Goal: Task Accomplishment & Management: Manage account settings

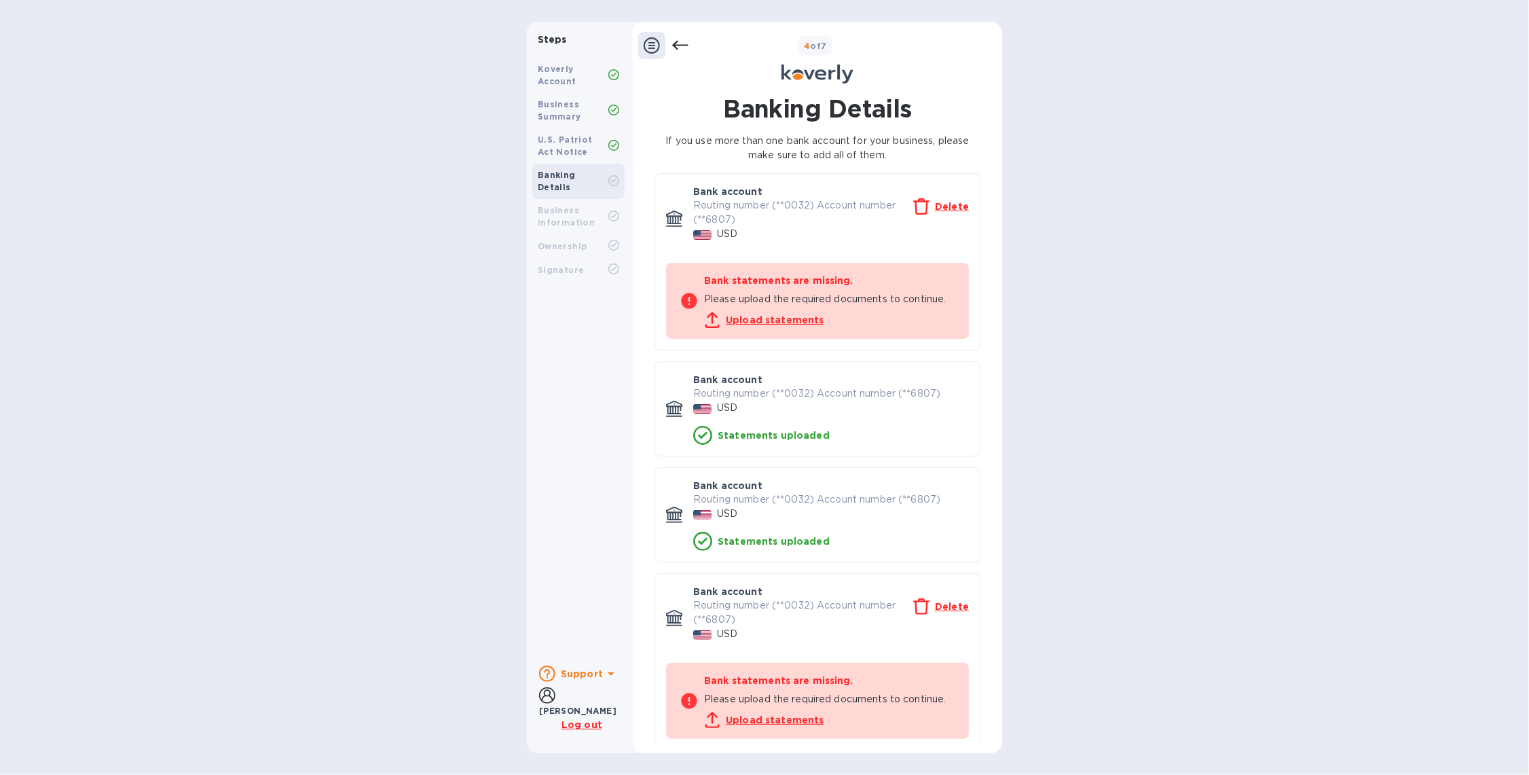
scroll to position [9, 0]
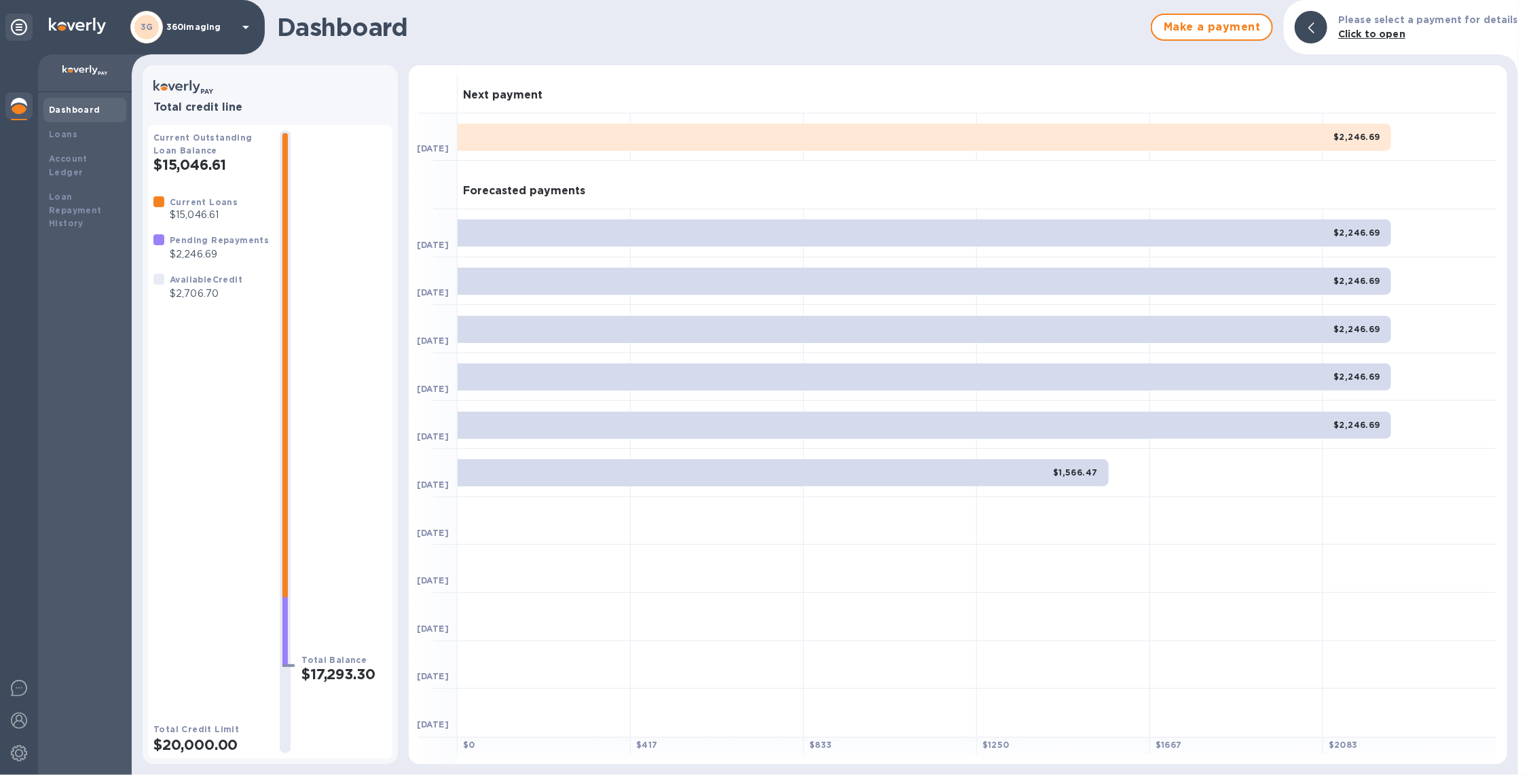
click at [160, 22] on div "3G" at bounding box center [146, 27] width 33 height 33
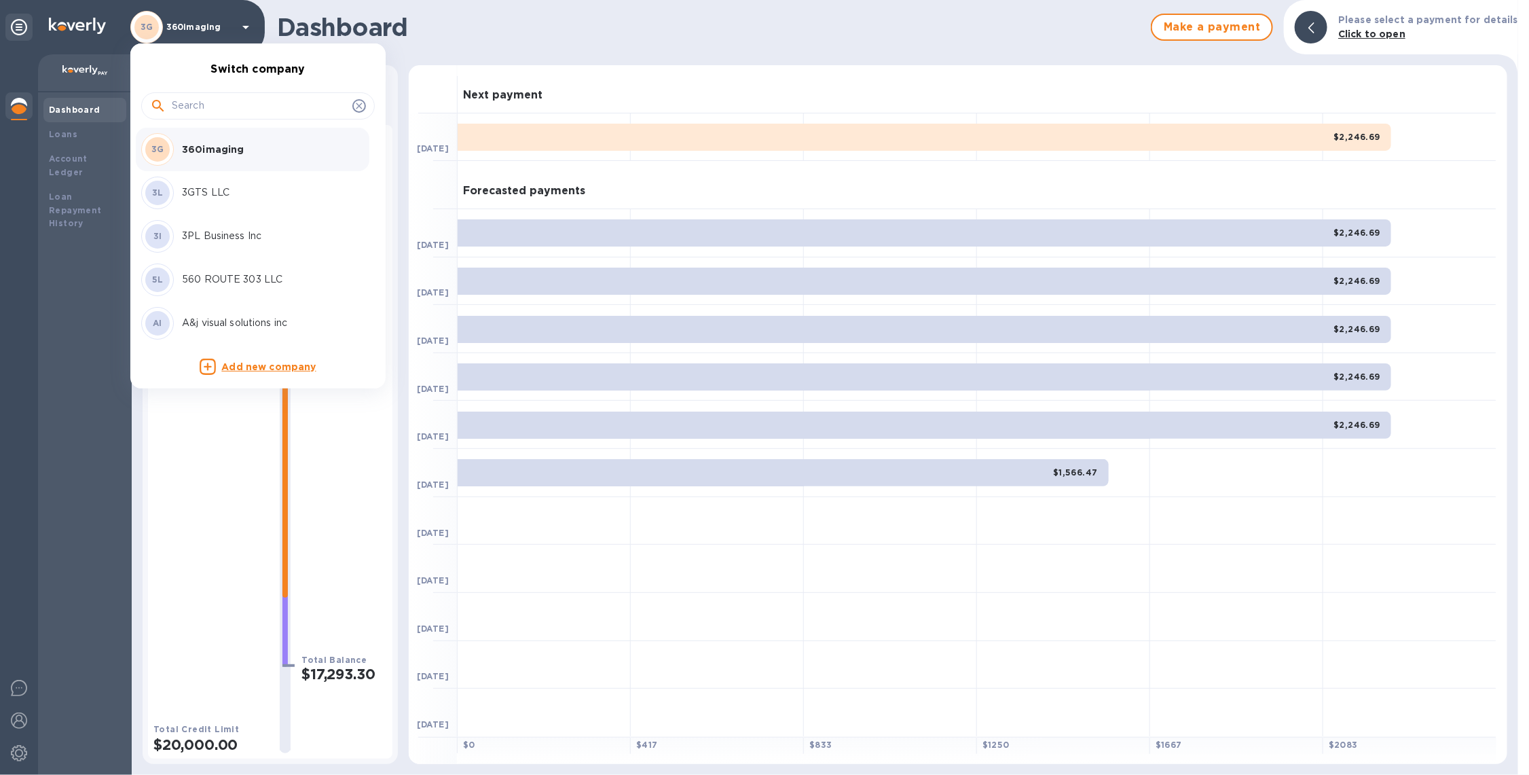
click at [207, 103] on input "text" at bounding box center [259, 106] width 175 height 20
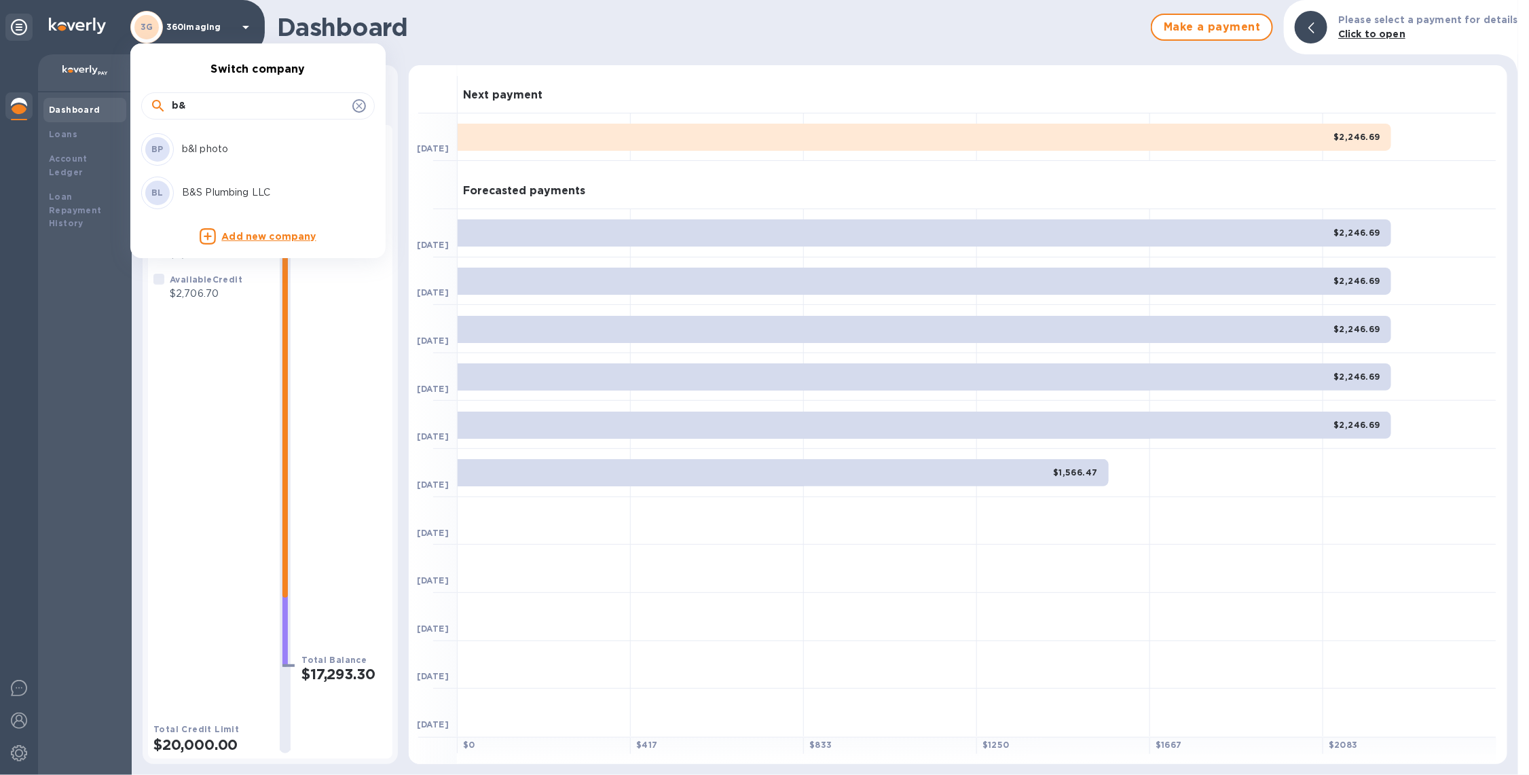
type input "b&"
click at [225, 158] on div "BP b&l photo" at bounding box center [247, 149] width 212 height 33
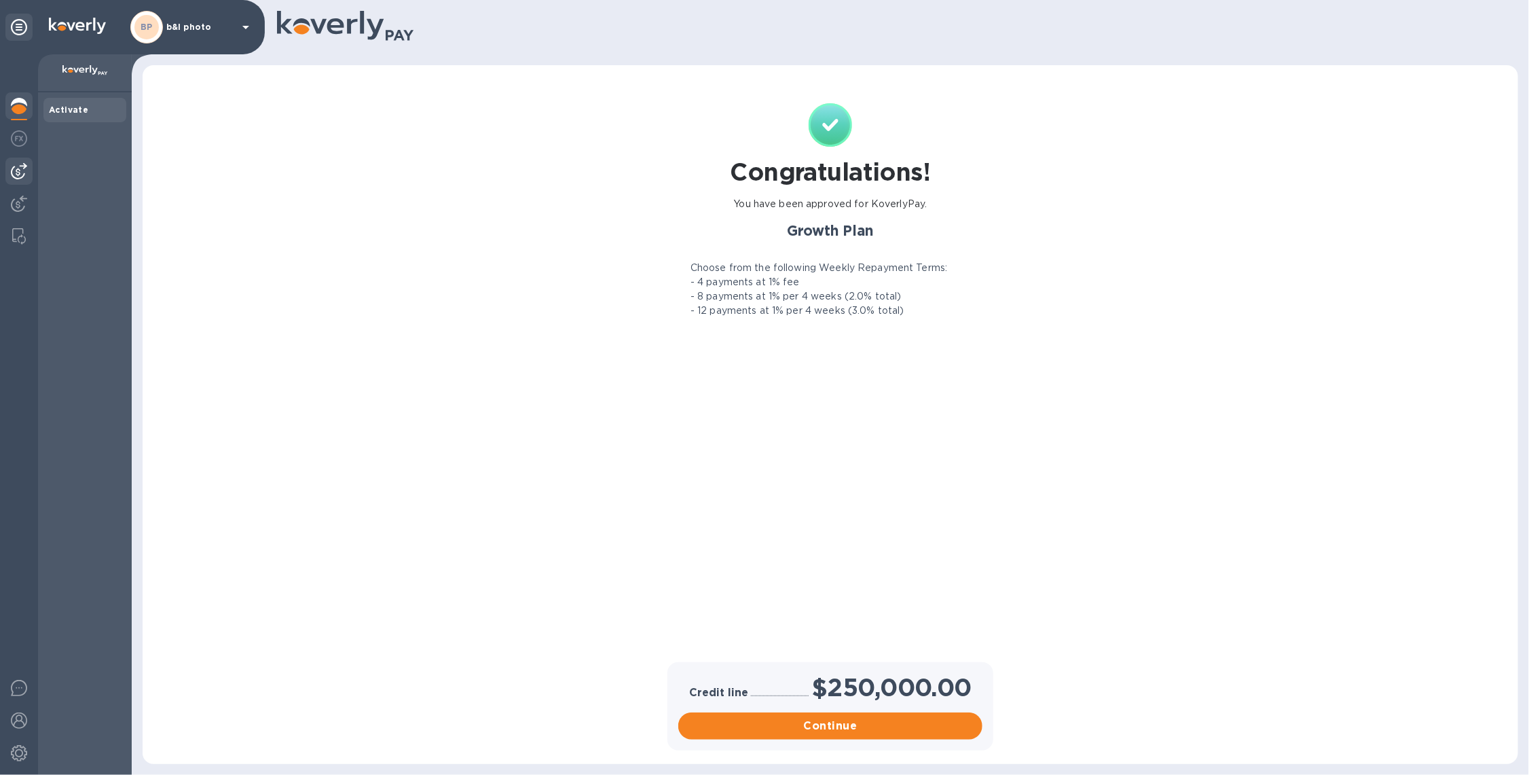
click at [20, 170] on img at bounding box center [19, 171] width 16 height 16
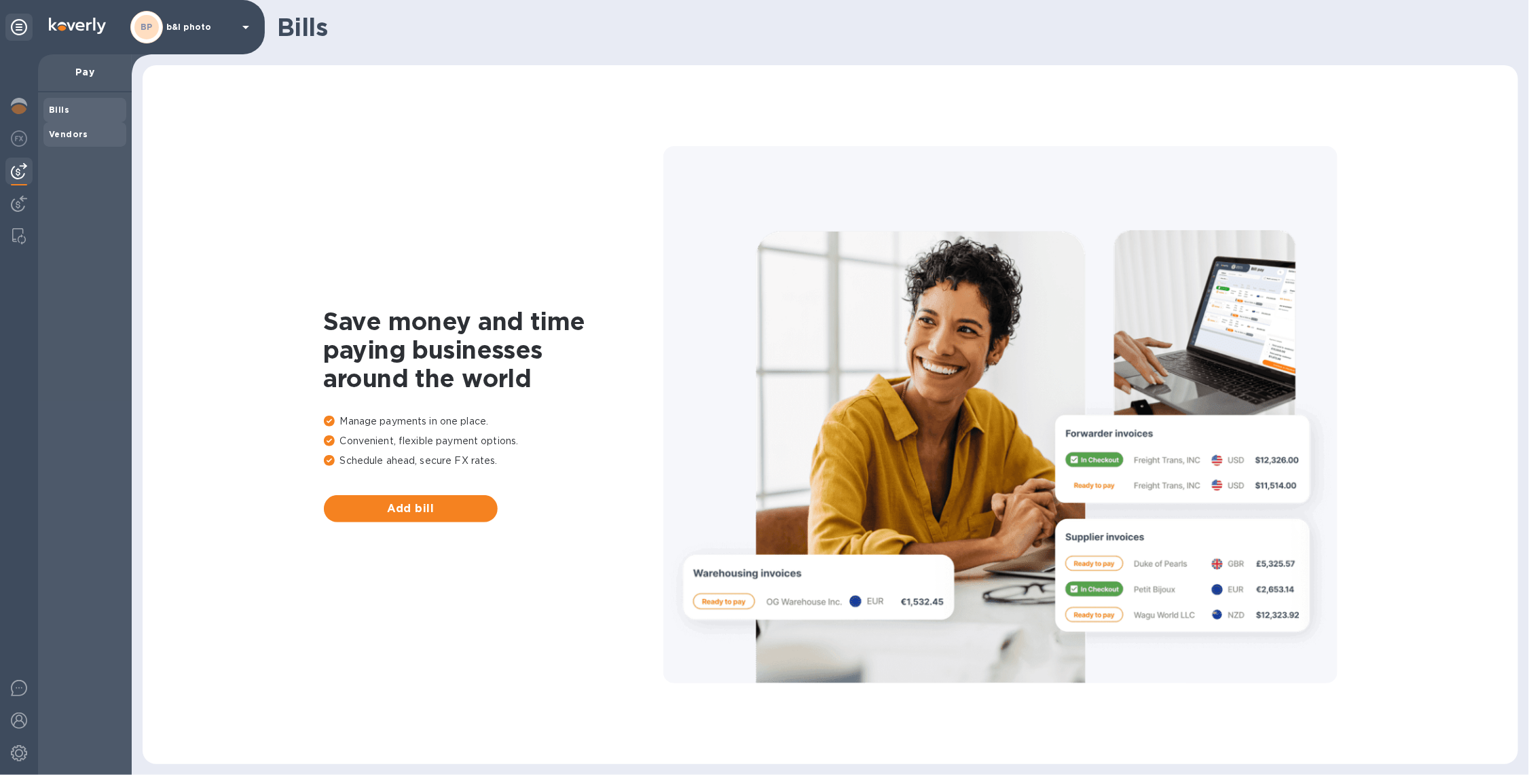
click at [77, 134] on b "Vendors" at bounding box center [68, 134] width 39 height 10
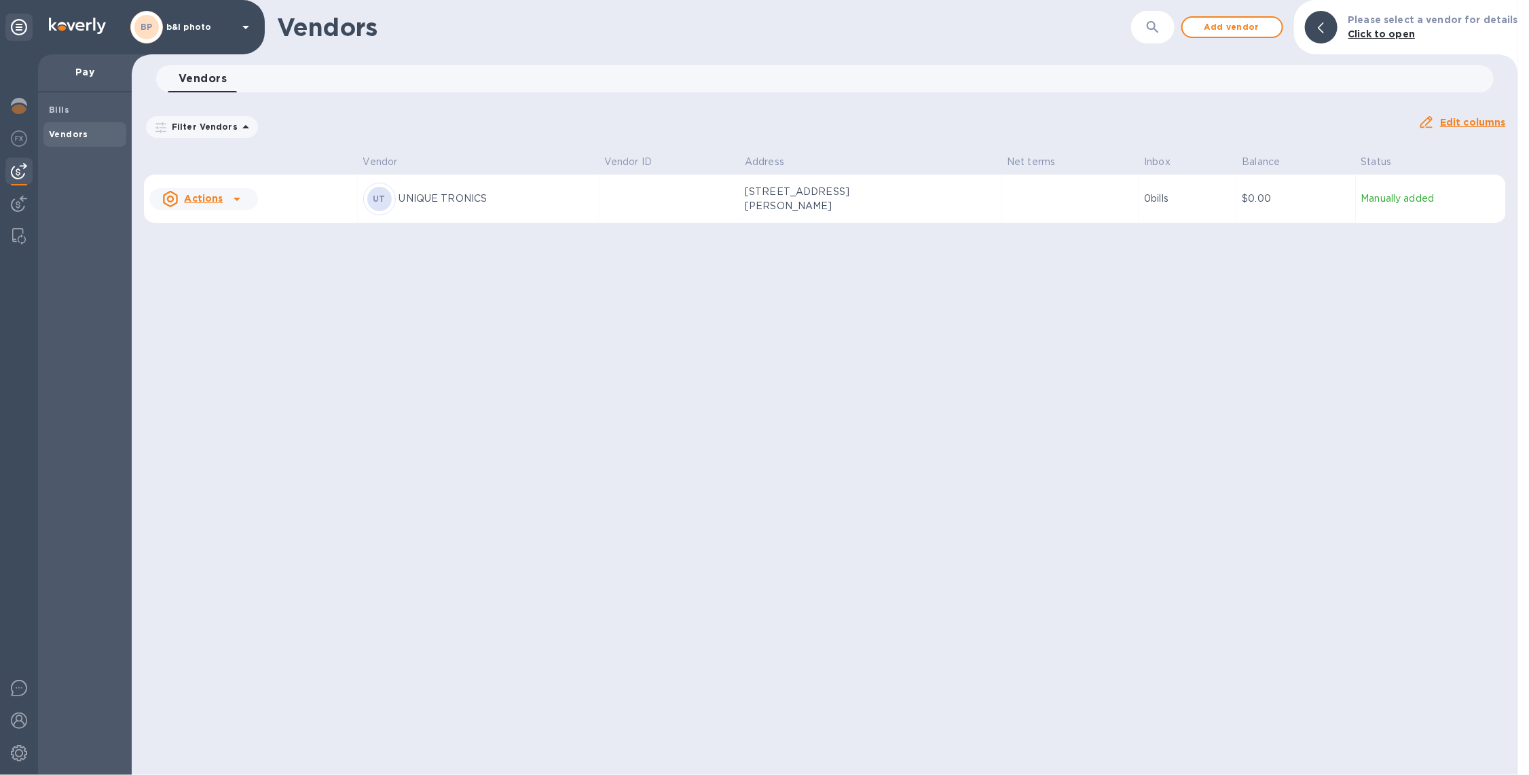
click at [624, 215] on td at bounding box center [669, 199] width 141 height 49
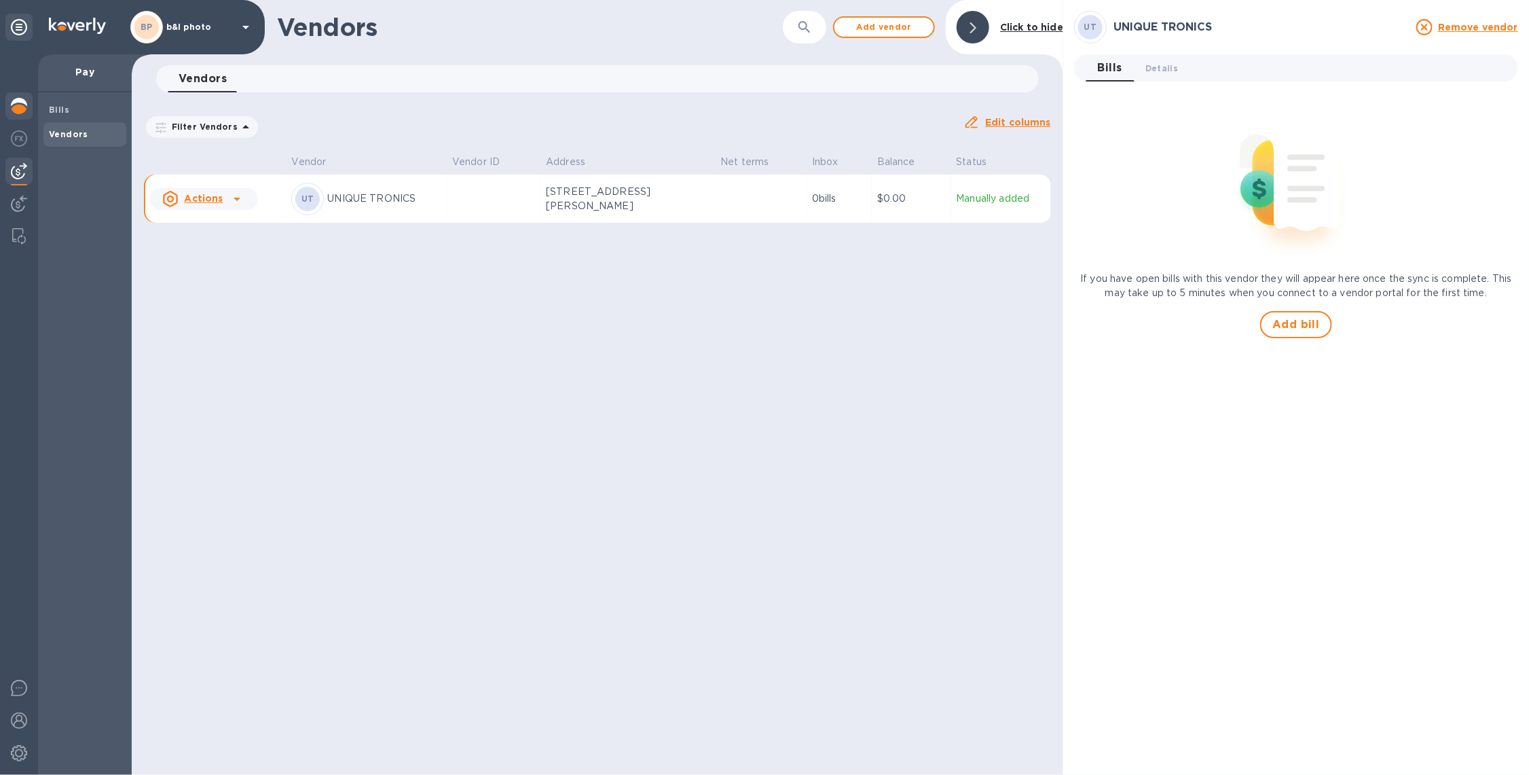
click at [31, 111] on div at bounding box center [18, 107] width 27 height 30
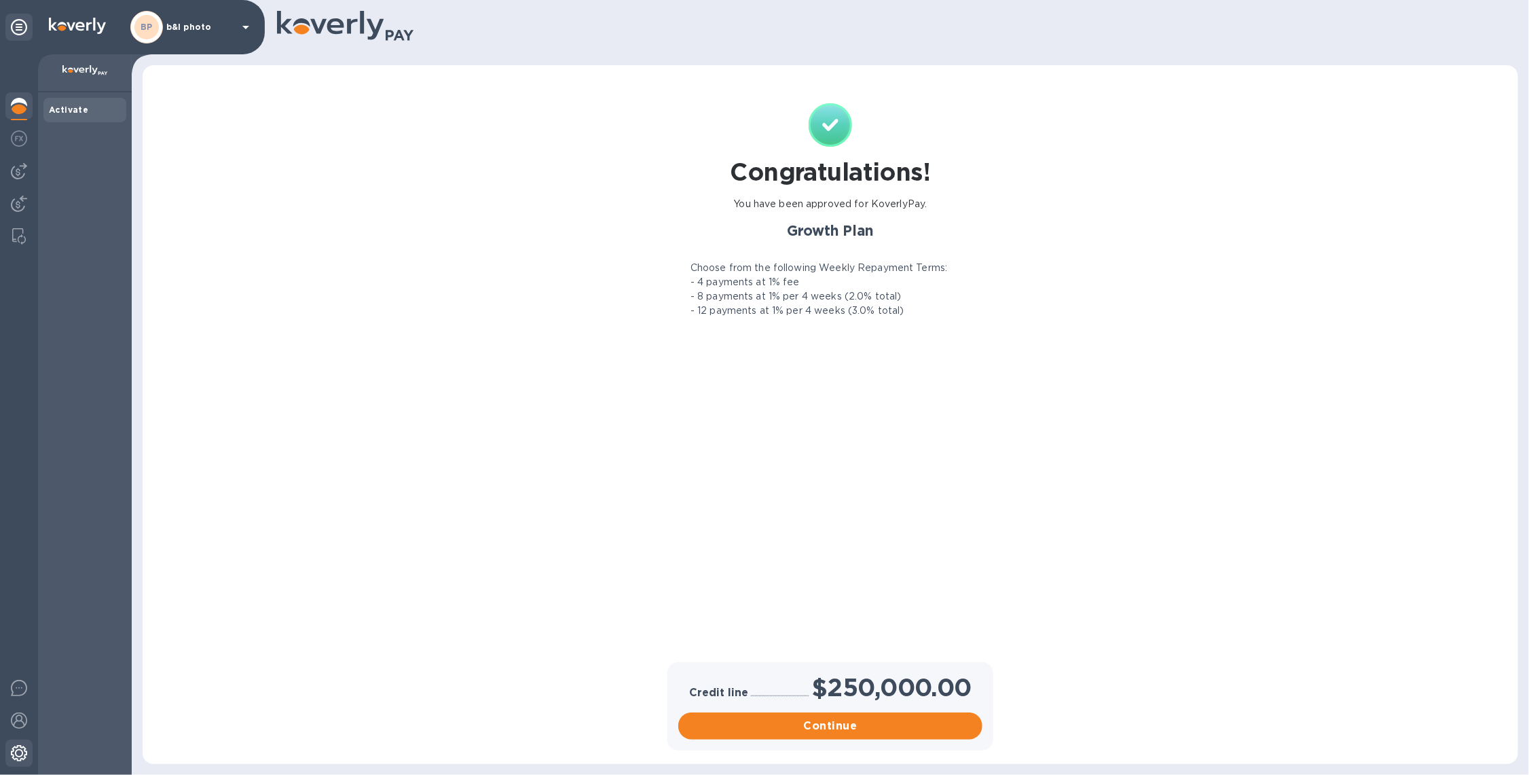
click at [28, 751] on div at bounding box center [18, 755] width 27 height 30
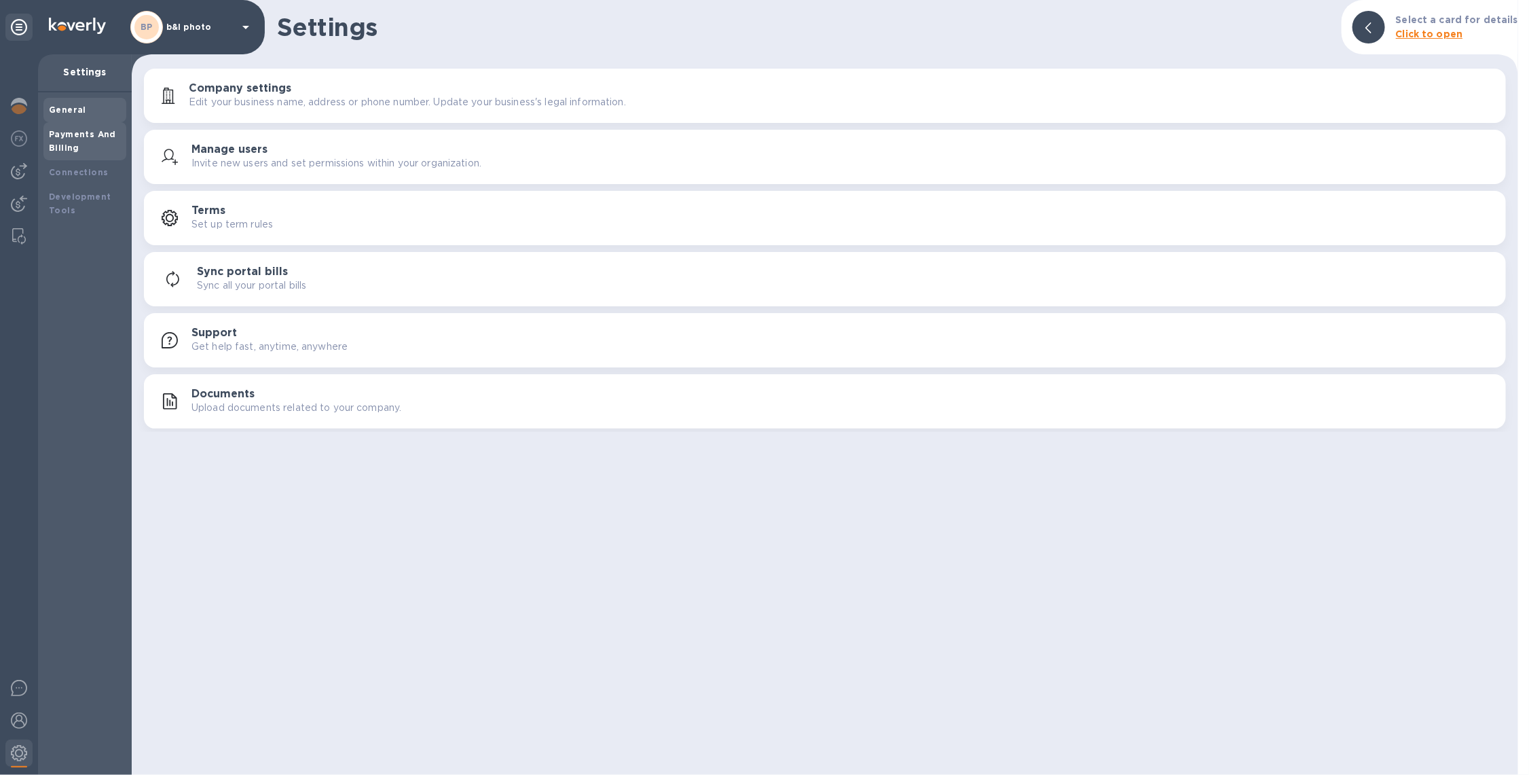
click at [71, 159] on div "Payments And Billing" at bounding box center [84, 141] width 83 height 38
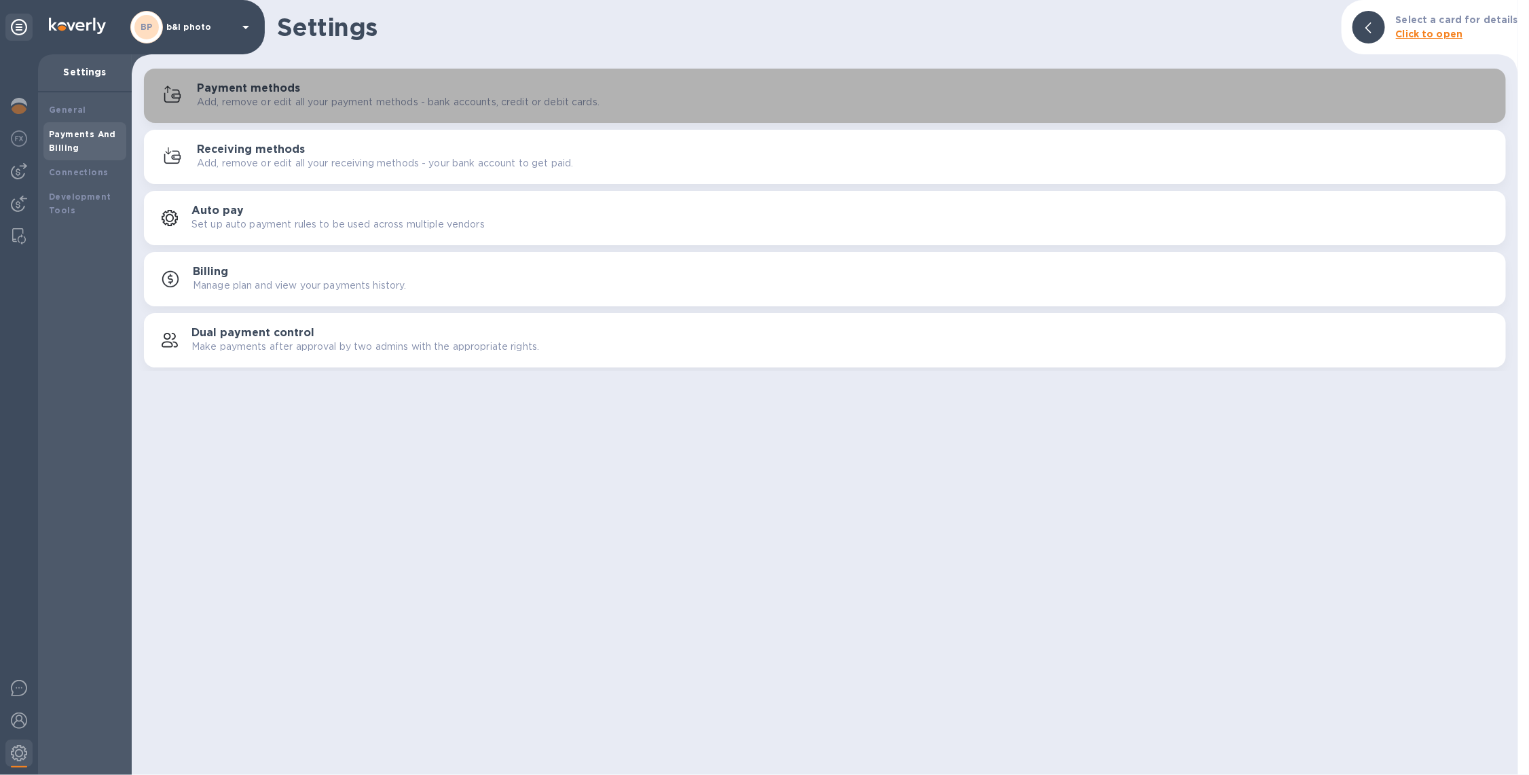
click at [372, 88] on div "Payment methods Add, remove or edit all your payment methods - bank accounts, c…" at bounding box center [846, 95] width 1298 height 27
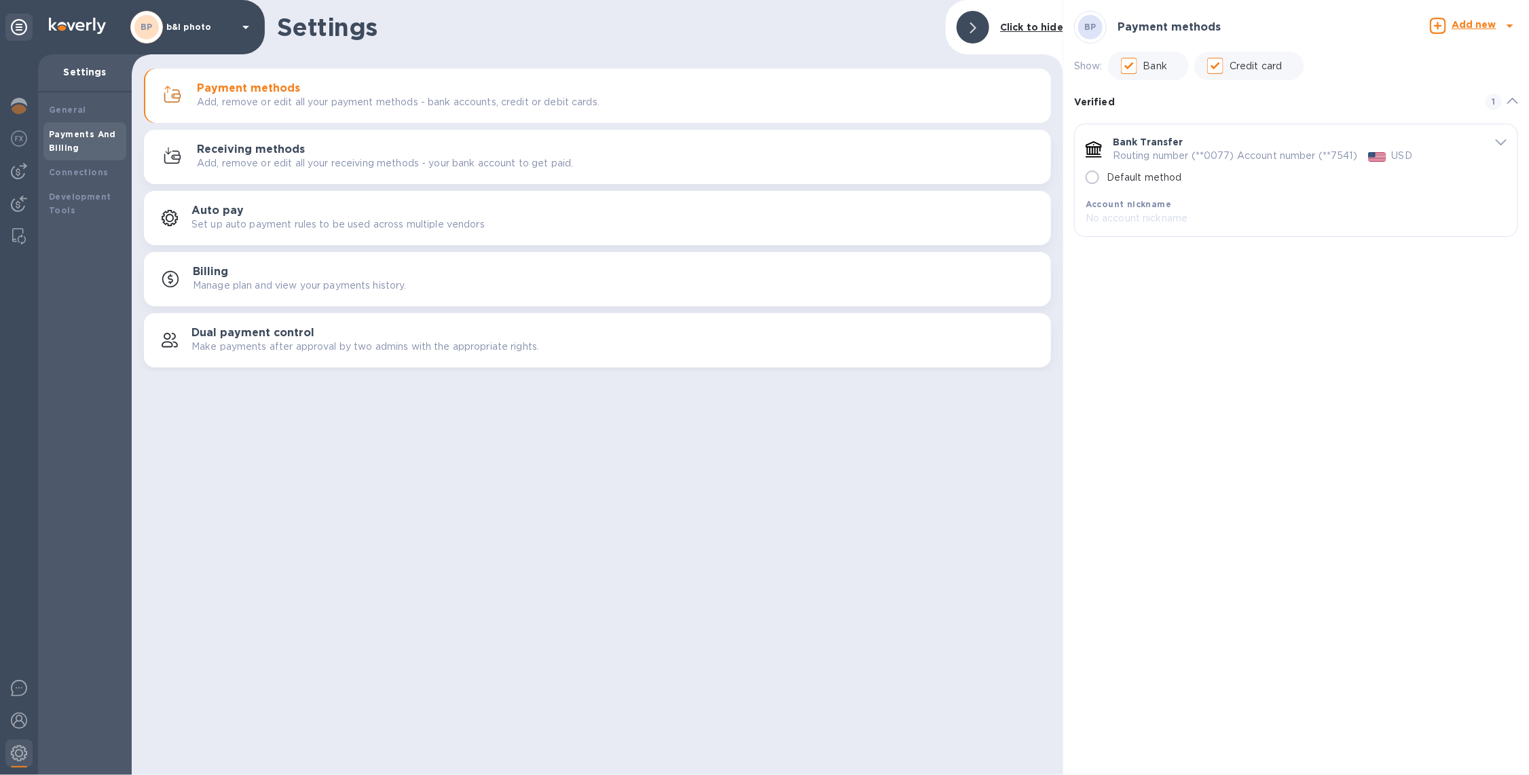
click at [1096, 177] on input "Default method" at bounding box center [1092, 177] width 29 height 29
radio input "true"
click at [217, 36] on div "BP b&l photo" at bounding box center [192, 27] width 124 height 33
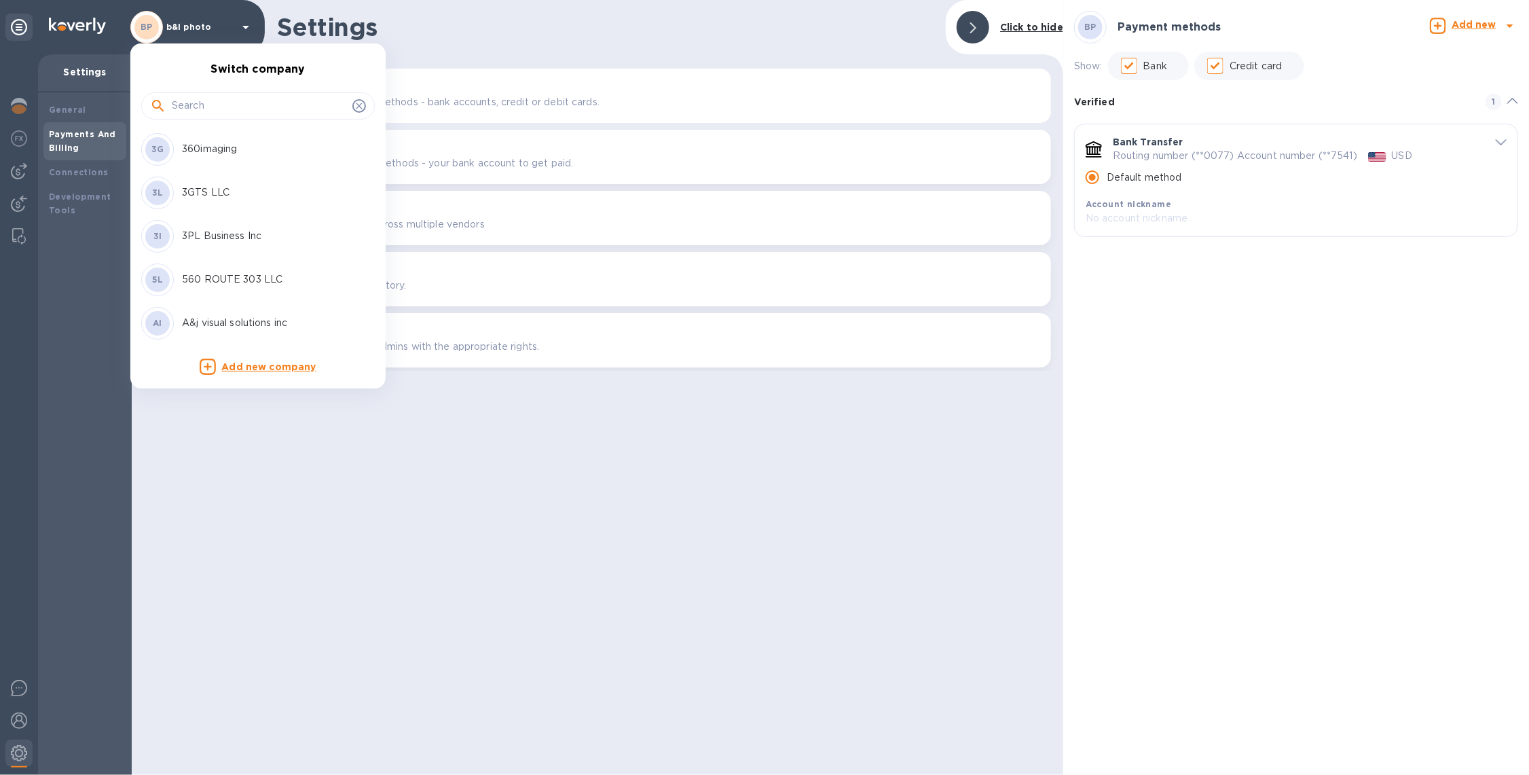
click at [213, 100] on input "text" at bounding box center [259, 106] width 175 height 20
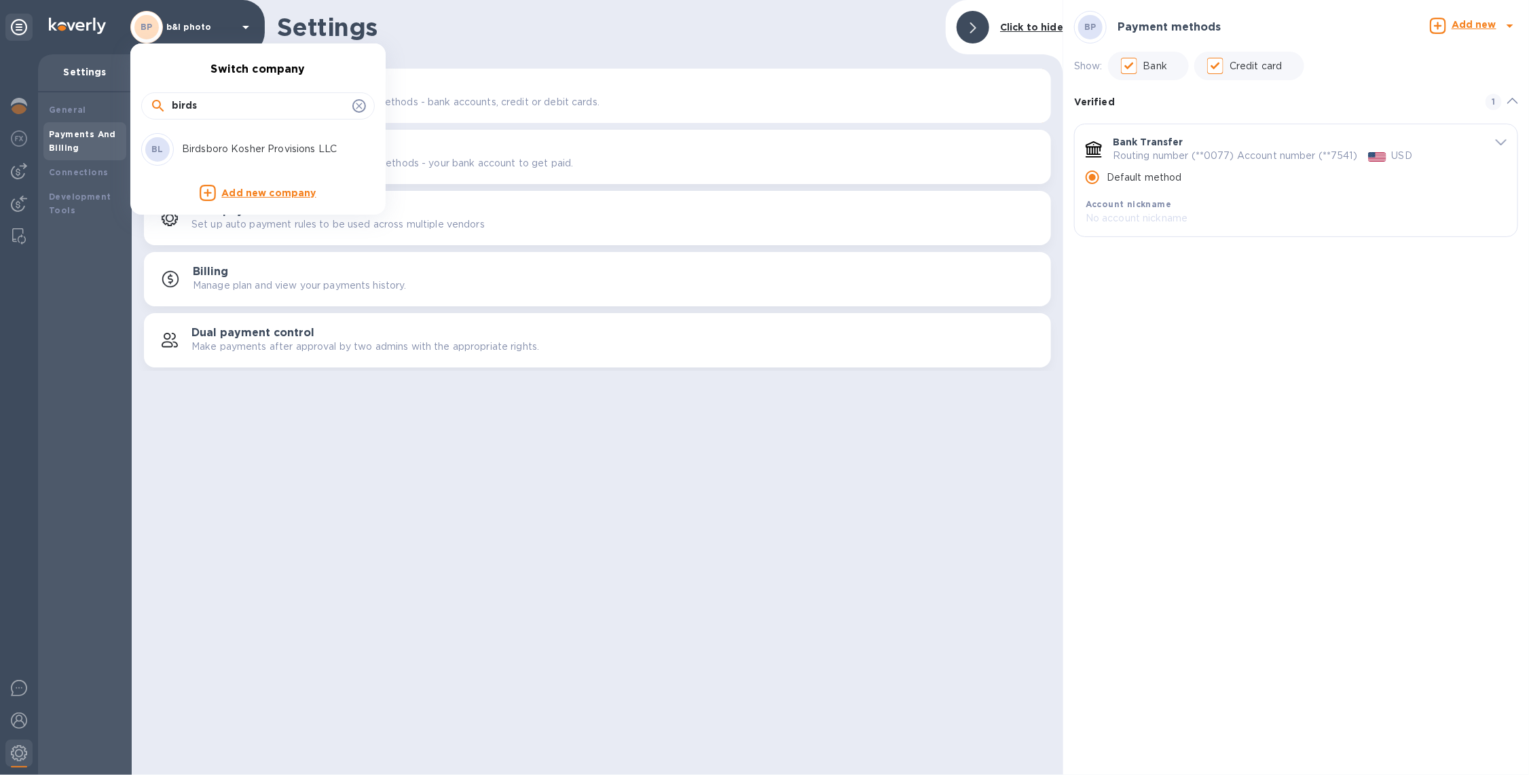
type input "birds"
click at [240, 147] on p "Birdsboro Kosher Provisions LLC" at bounding box center [267, 149] width 171 height 14
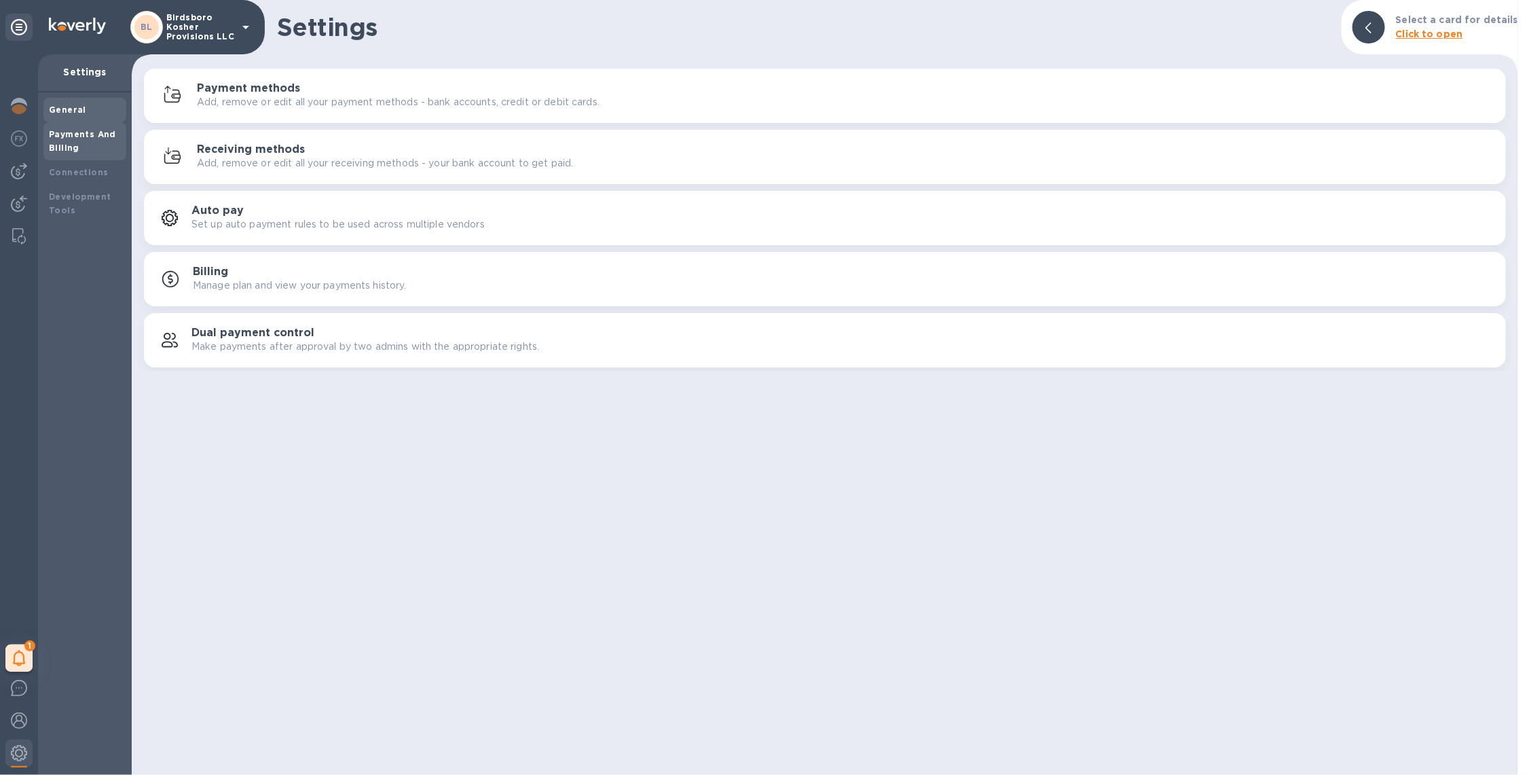
click at [75, 110] on b "General" at bounding box center [67, 110] width 37 height 10
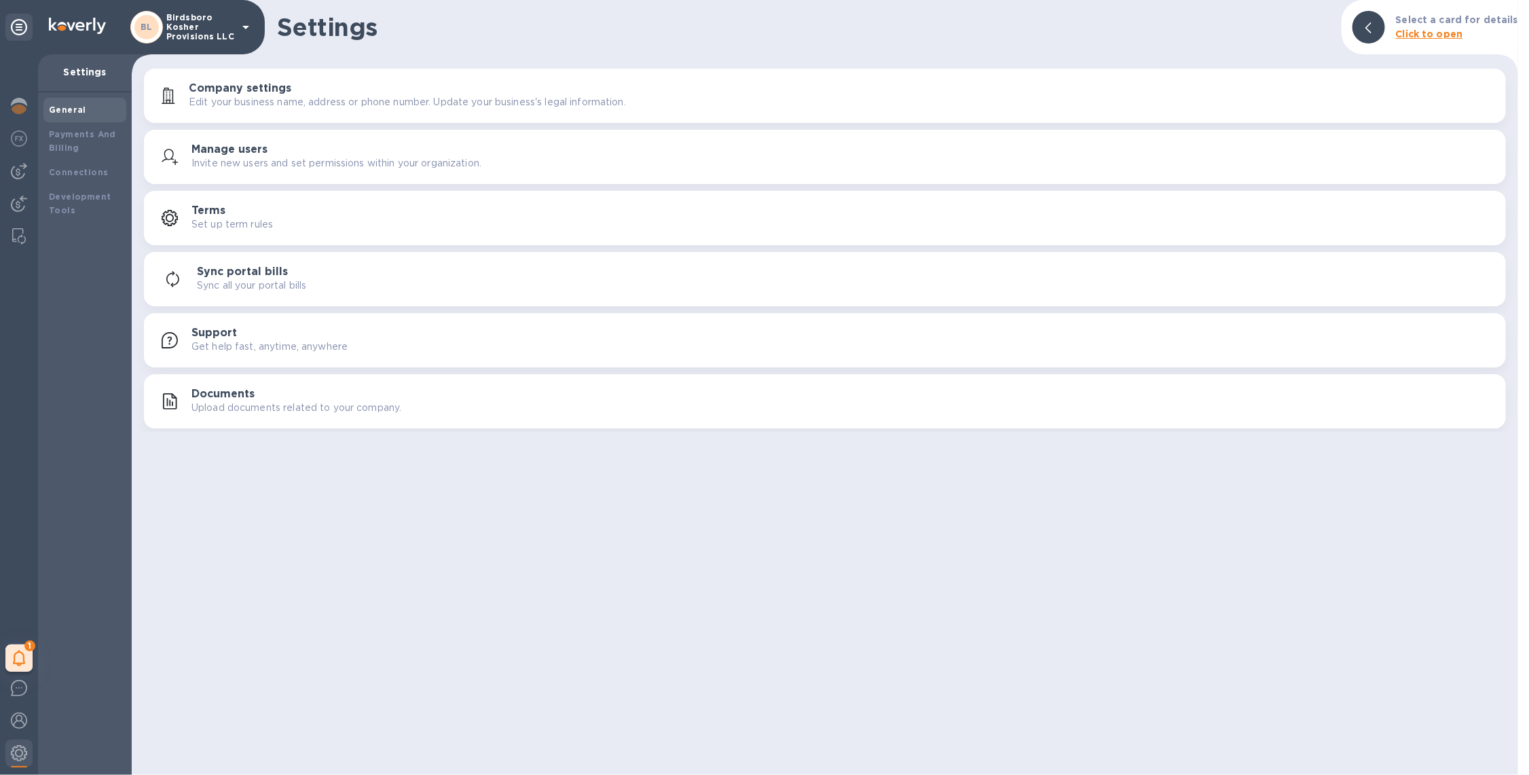
click at [305, 412] on p "Upload documents related to your company." at bounding box center [297, 408] width 210 height 14
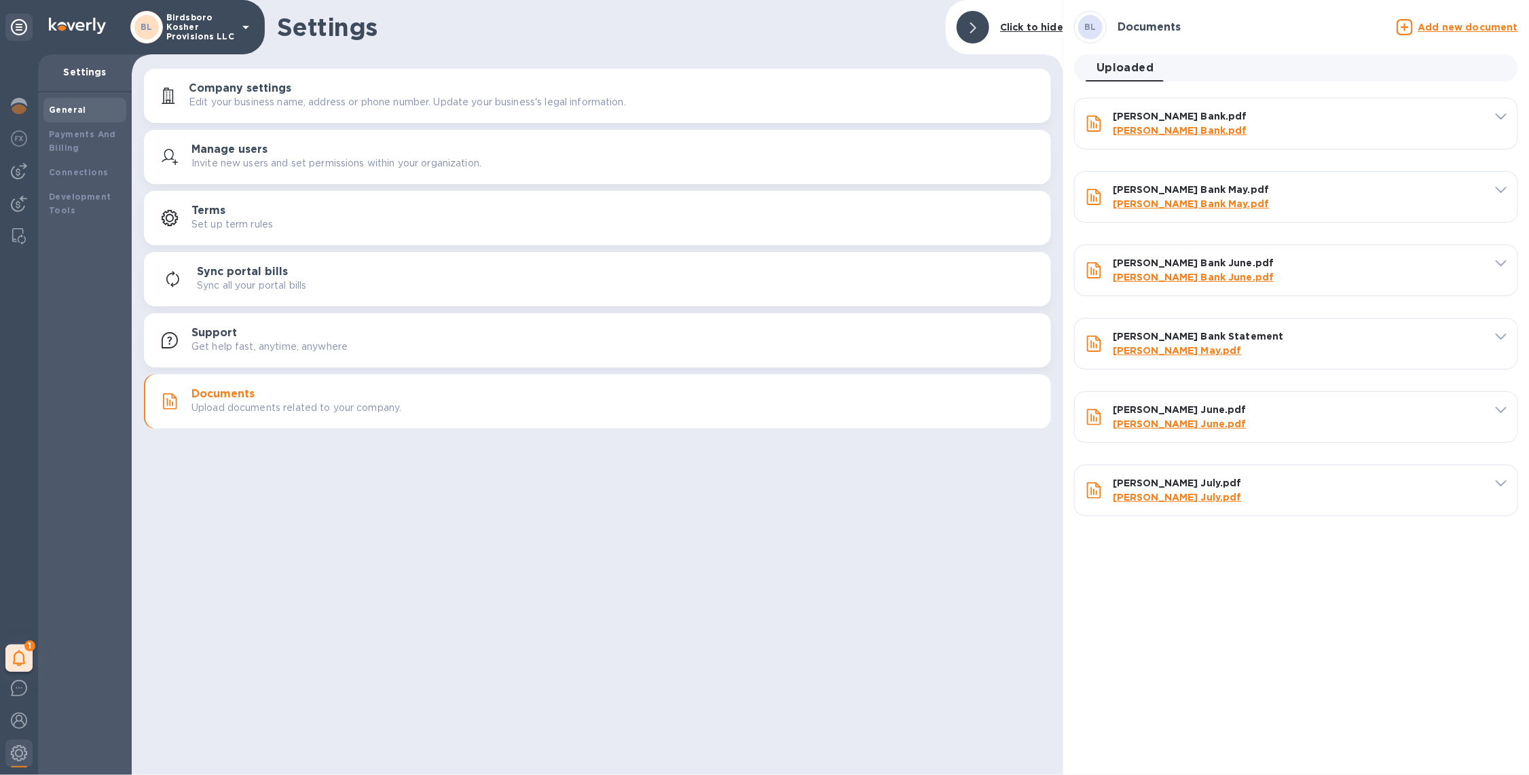
click at [1425, 23] on u "Add new document" at bounding box center [1469, 27] width 100 height 11
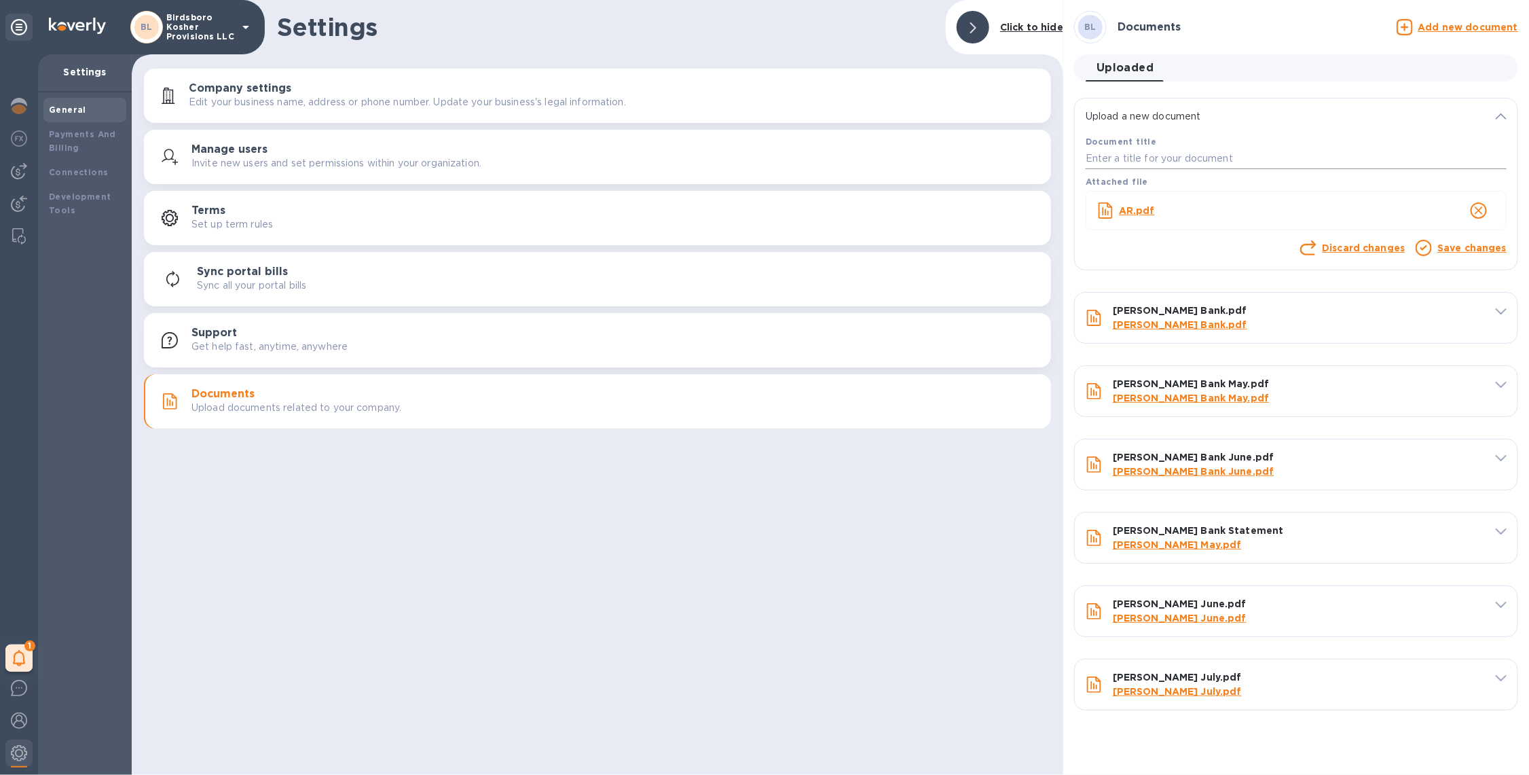
click at [1168, 154] on input "text" at bounding box center [1296, 159] width 421 height 20
type input "a/r"
click at [1449, 249] on link "Save changes" at bounding box center [1472, 247] width 69 height 11
